Goal: Task Accomplishment & Management: Manage account settings

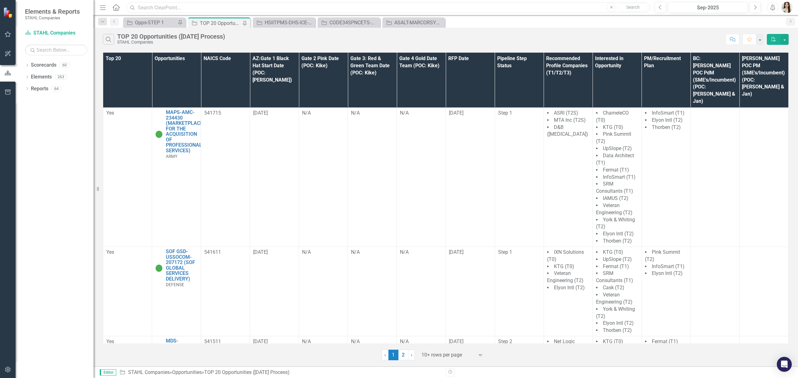
click at [292, 3] on input "text" at bounding box center [388, 7] width 524 height 11
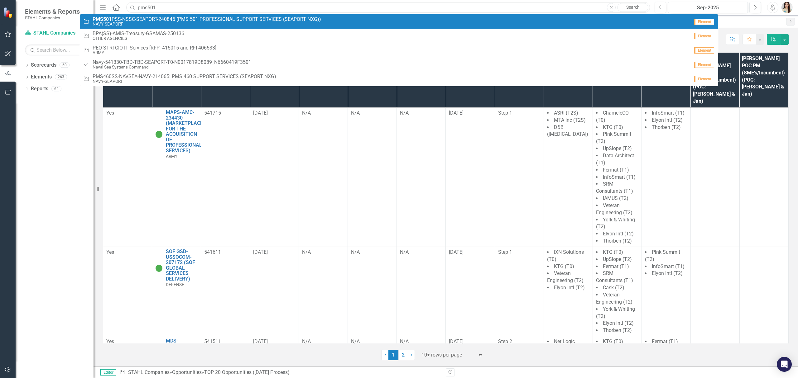
type input "pms501"
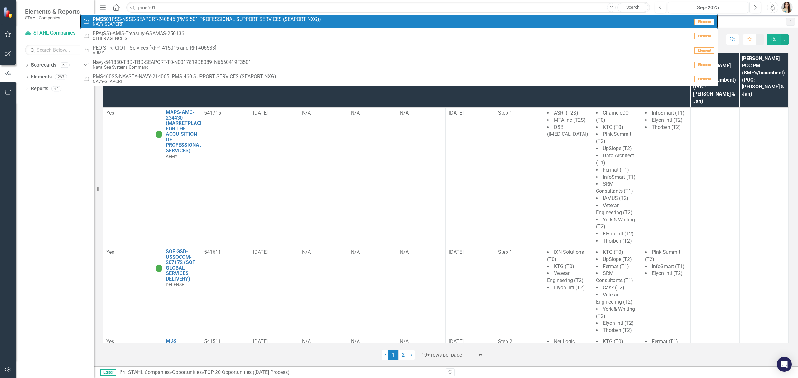
drag, startPoint x: 137, startPoint y: 16, endPoint x: 171, endPoint y: 18, distance: 34.6
click at [137, 17] on span "PMS501 PSS-NSSC-SEAPORT-240845 (PMS 501 PROFESSIONAL SUPPORT SERVICES (SEAPORT …" at bounding box center [207, 20] width 228 height 6
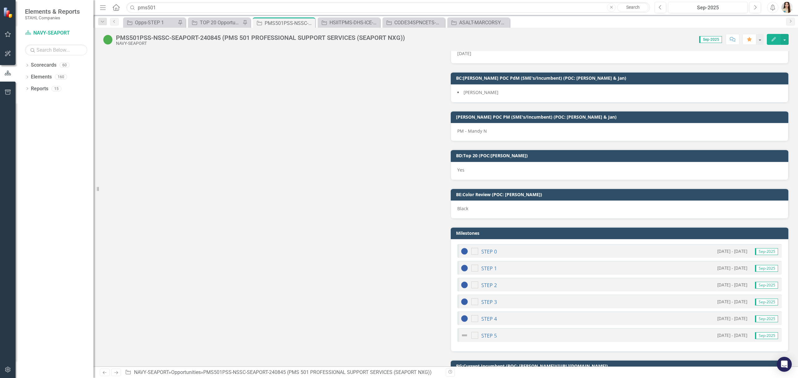
scroll to position [7937, 0]
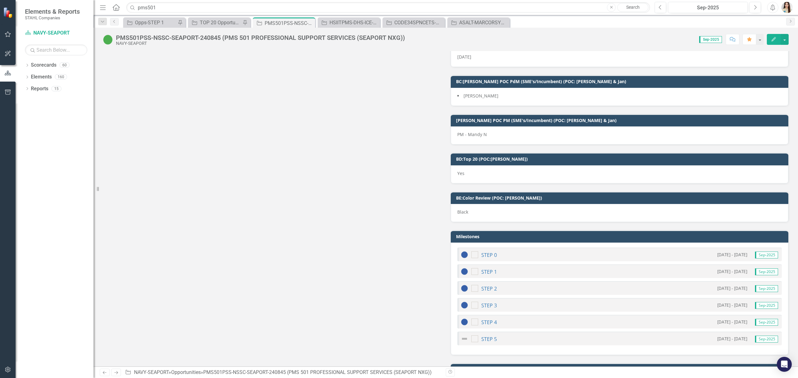
click at [510, 145] on div "PM - Mandy N" at bounding box center [620, 136] width 338 height 18
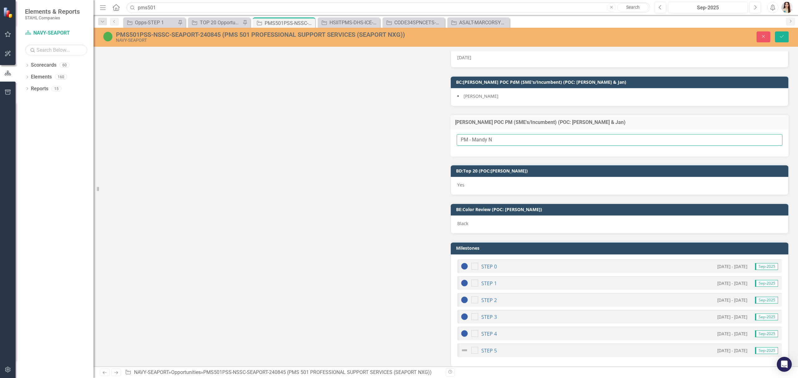
drag, startPoint x: 470, startPoint y: 216, endPoint x: 508, endPoint y: 221, distance: 37.8
click at [512, 146] on input "PM - Mandy N" at bounding box center [620, 140] width 326 height 12
type input "PM - [PERSON_NAME] F."
click at [784, 34] on icon "Save" at bounding box center [782, 36] width 6 height 4
